Goal: Check status

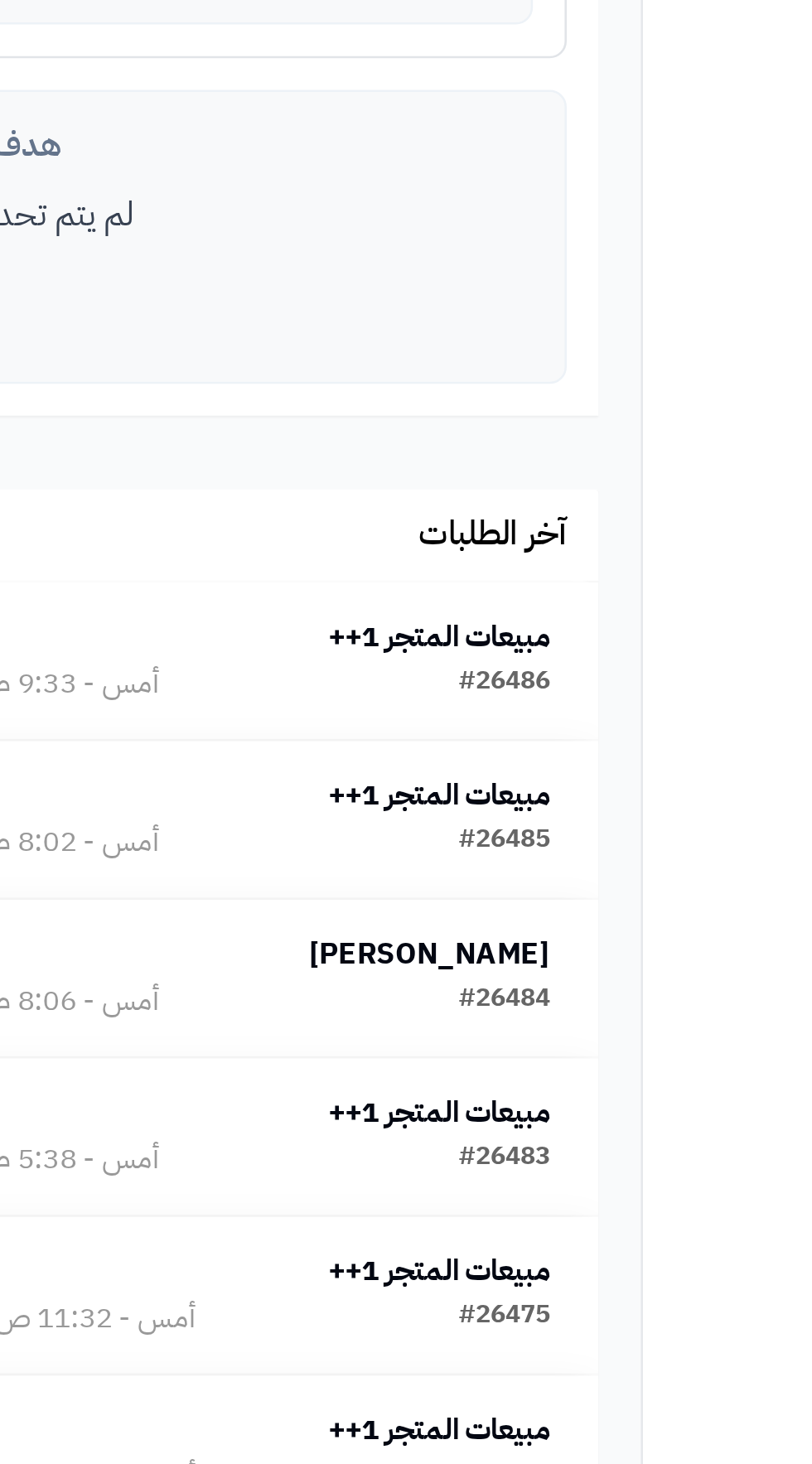
scroll to position [112, 0]
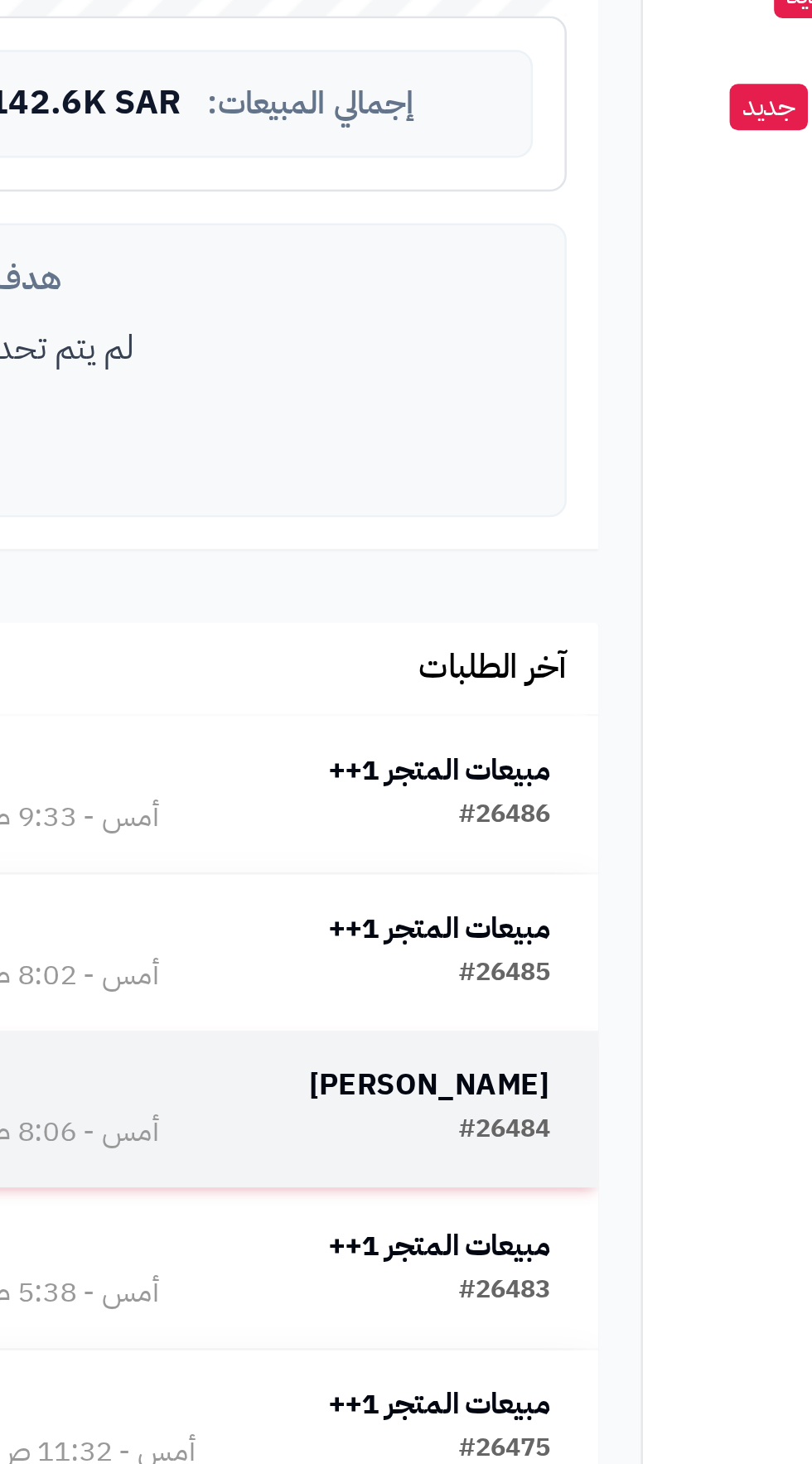
click at [539, 1082] on td "ياسمين العويشي #26484 أمس - 8:06 م" at bounding box center [473, 1110] width 256 height 61
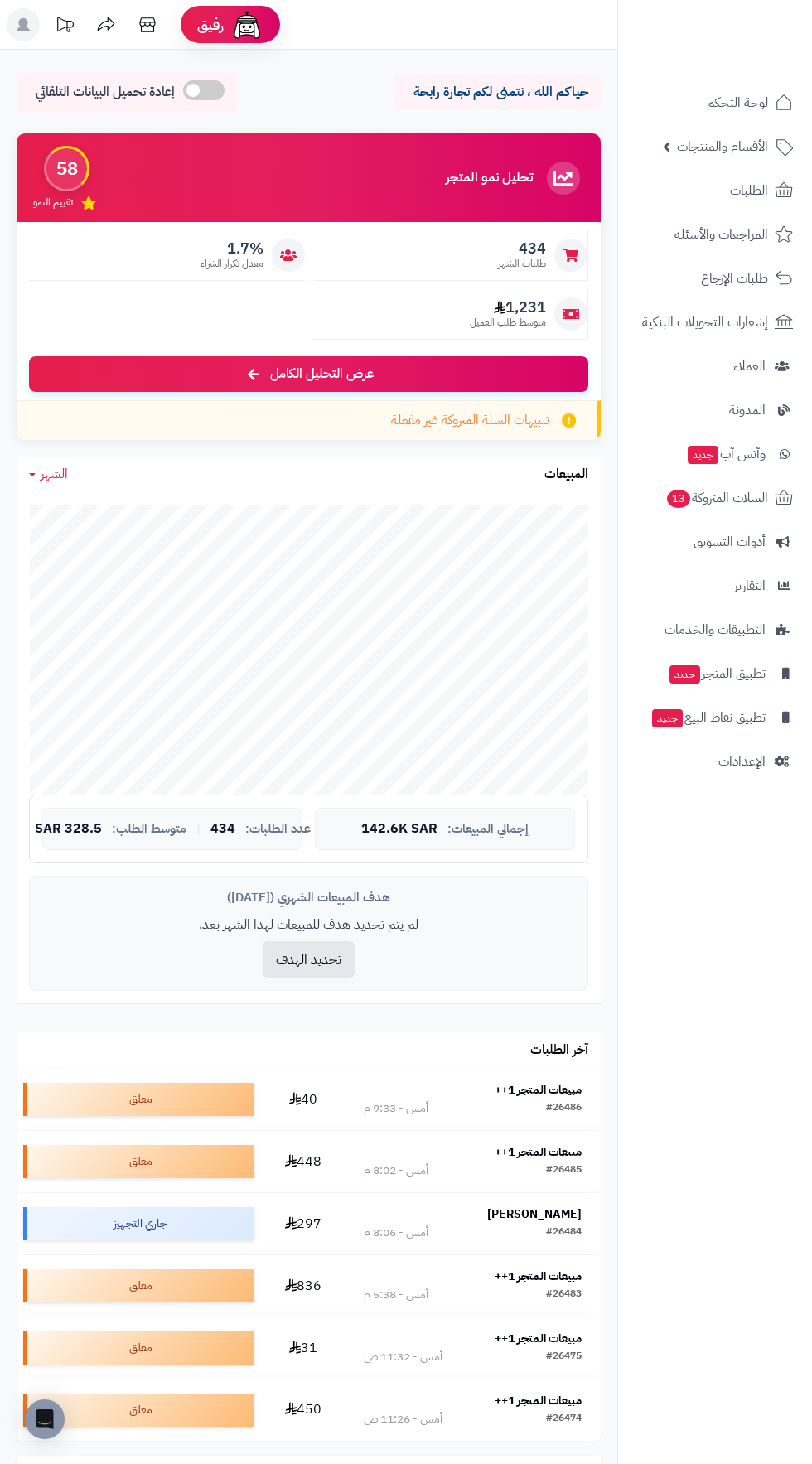
scroll to position [112, 0]
